Goal: Check status: Check status

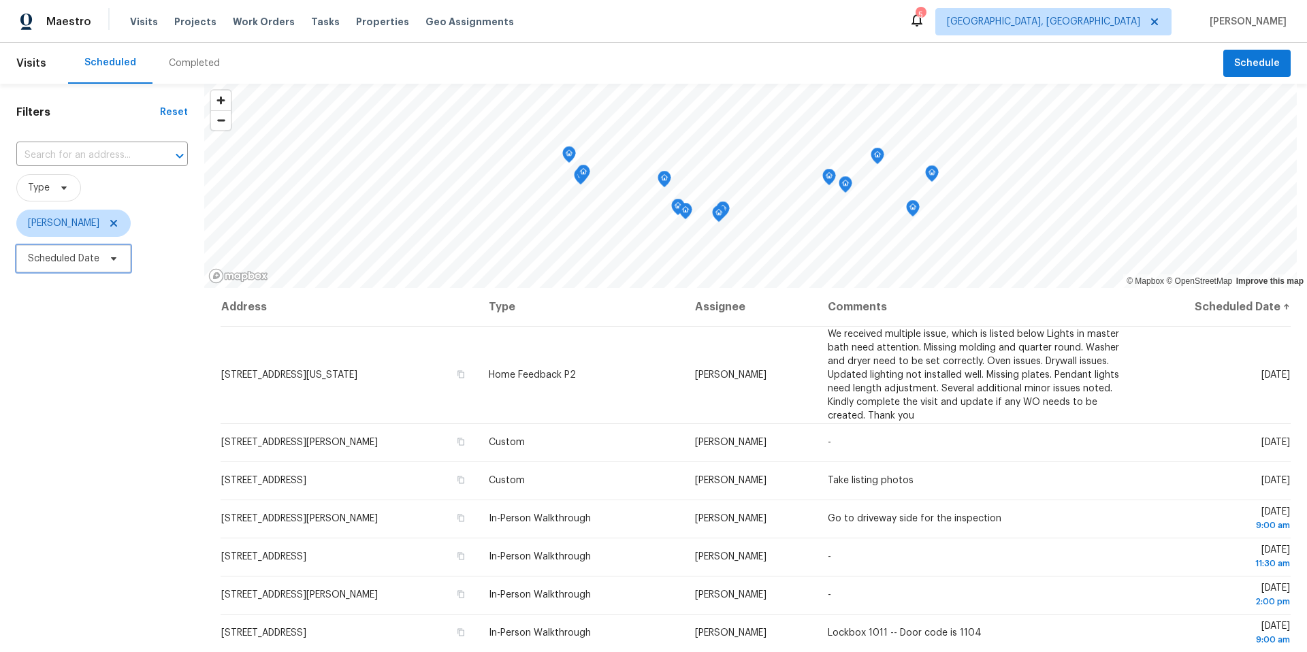
click at [113, 268] on span "Scheduled Date" at bounding box center [73, 258] width 114 height 27
select select "7"
select select "2025"
select select "8"
select select "2025"
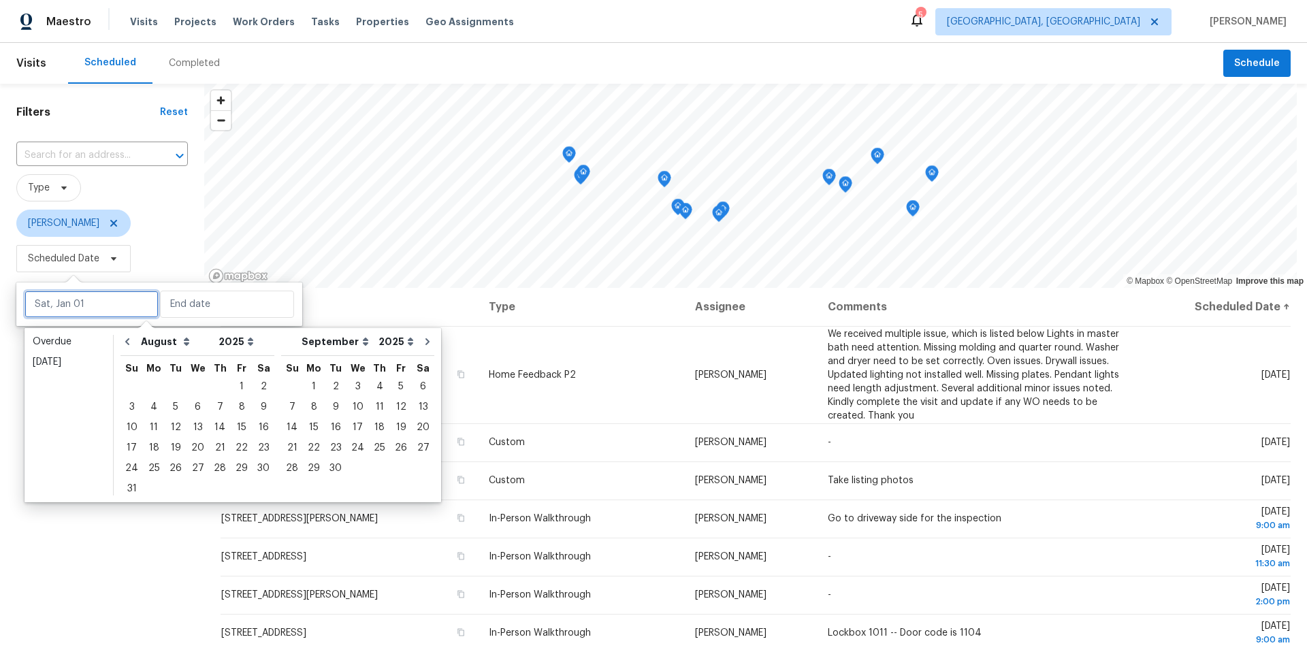
click at [117, 308] on input "text" at bounding box center [92, 304] width 134 height 27
click at [209, 428] on div "14" at bounding box center [220, 427] width 22 height 19
type input "[DATE]"
click at [209, 428] on div "14" at bounding box center [220, 427] width 22 height 19
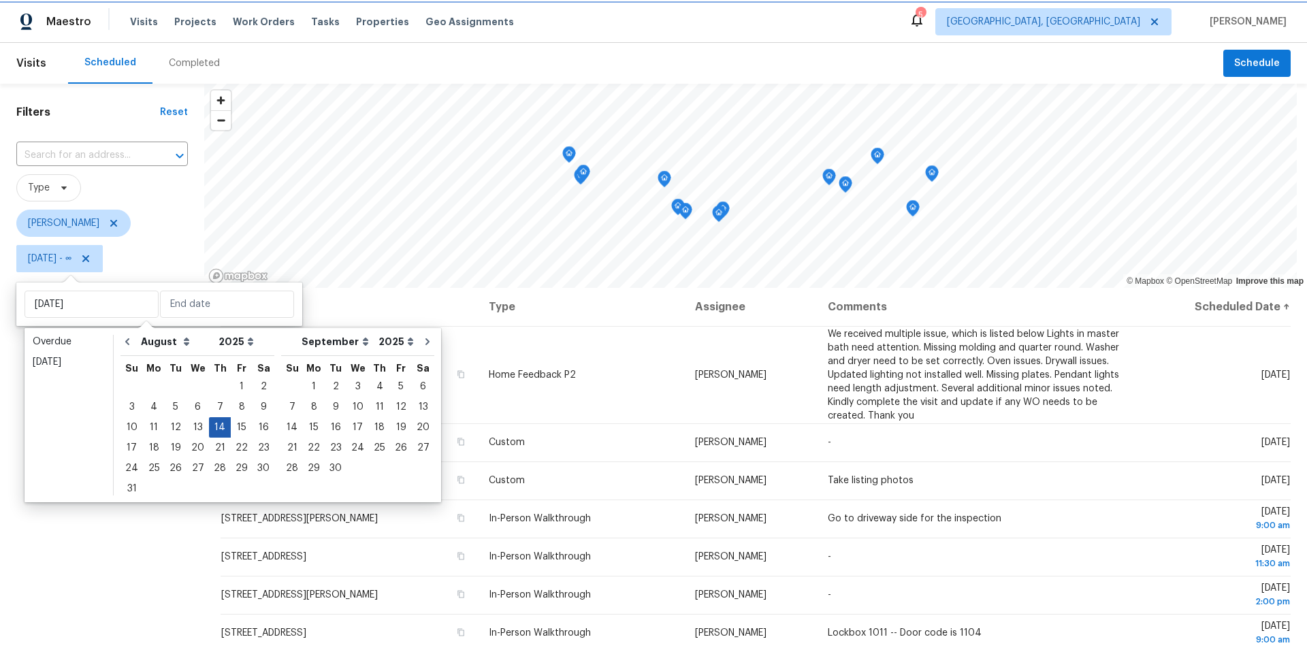
type input "[DATE]"
